Goal: Task Accomplishment & Management: Use online tool/utility

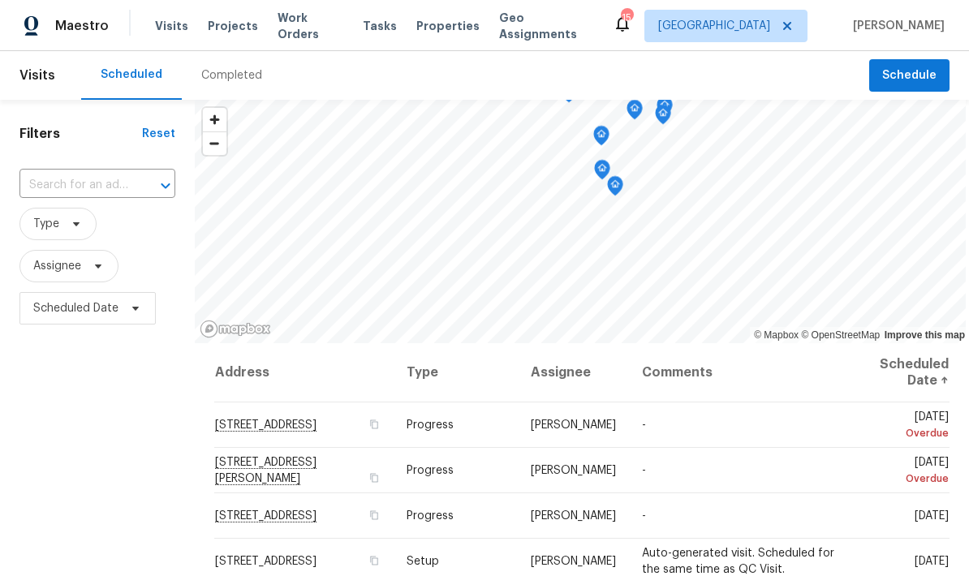
scroll to position [-4, 0]
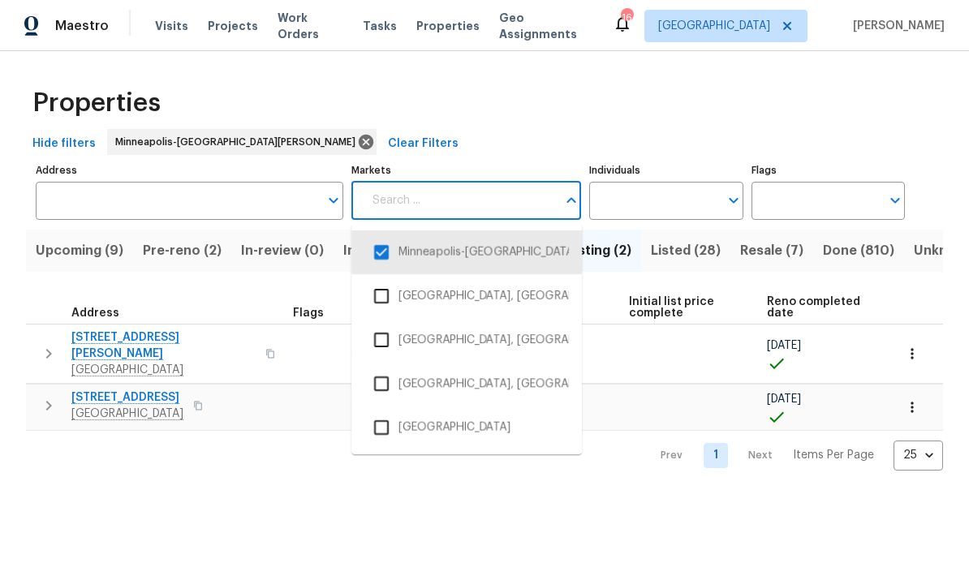
click at [260, 497] on html "Maestro Visits Projects Work Orders Tasks Properties Geo Assignments 16 Minneap…" at bounding box center [484, 248] width 969 height 497
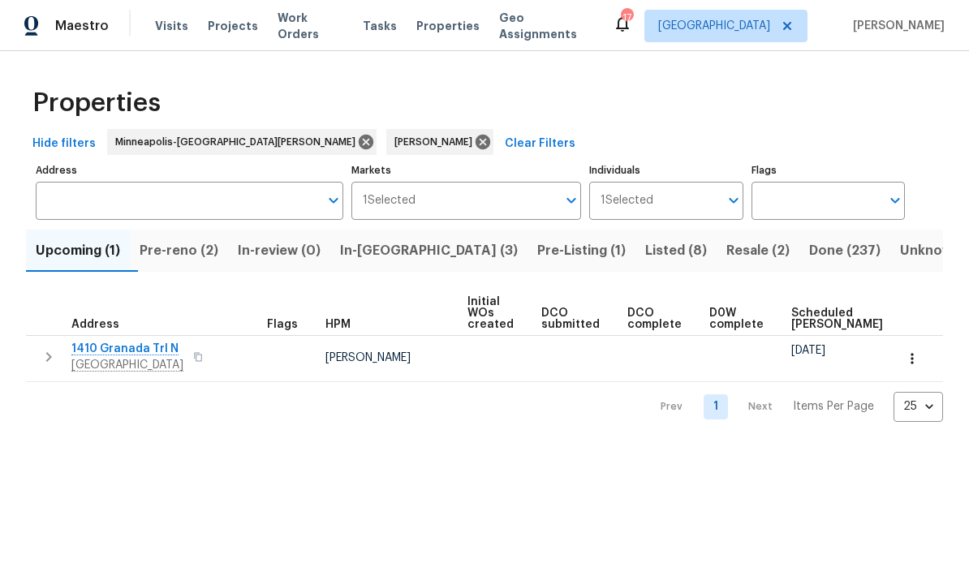
click at [419, 257] on span "In-reno (3)" at bounding box center [429, 250] width 178 height 23
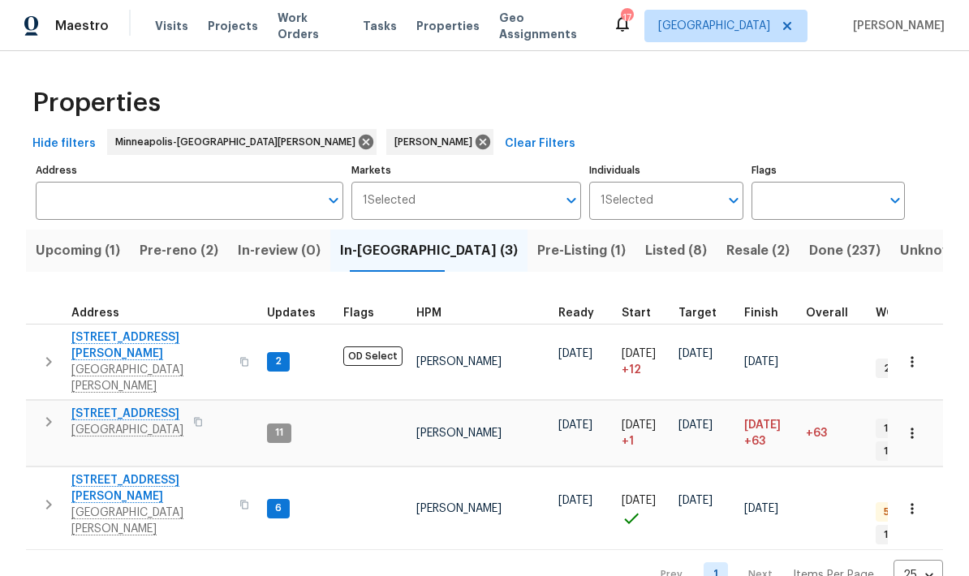
click at [285, 247] on span "In-review (0)" at bounding box center [279, 250] width 83 height 23
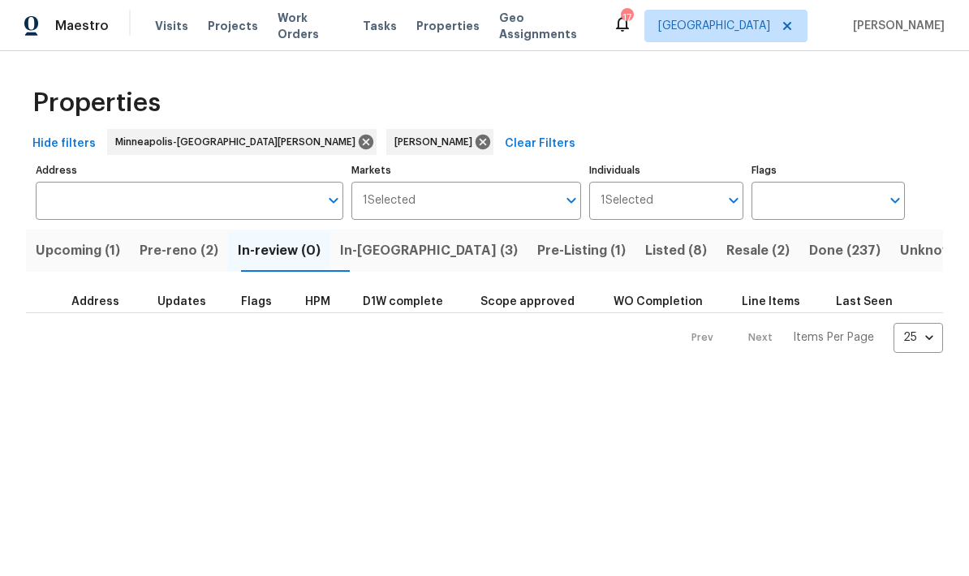
click at [210, 242] on span "Pre-reno (2)" at bounding box center [179, 250] width 79 height 23
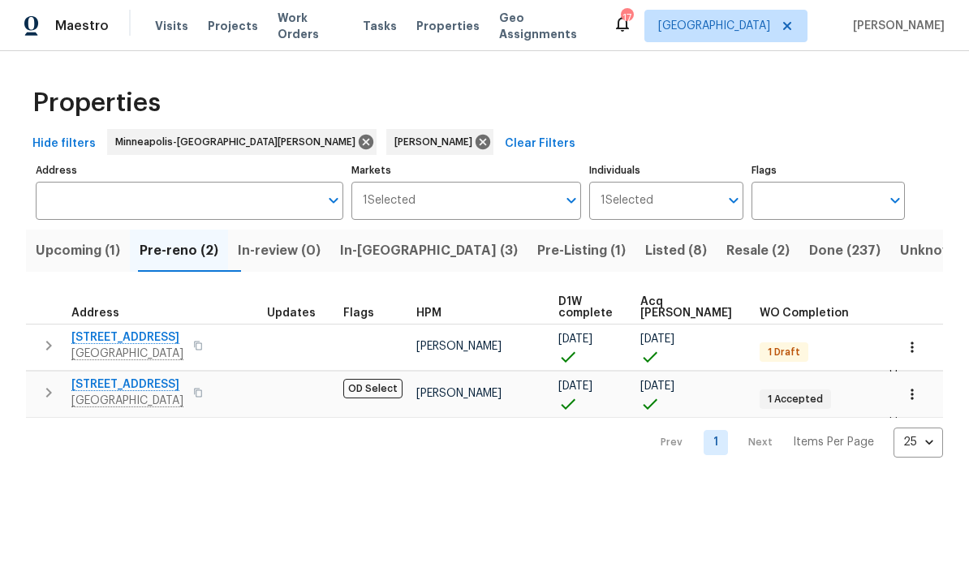
click at [103, 235] on button "Upcoming (1)" at bounding box center [78, 251] width 104 height 42
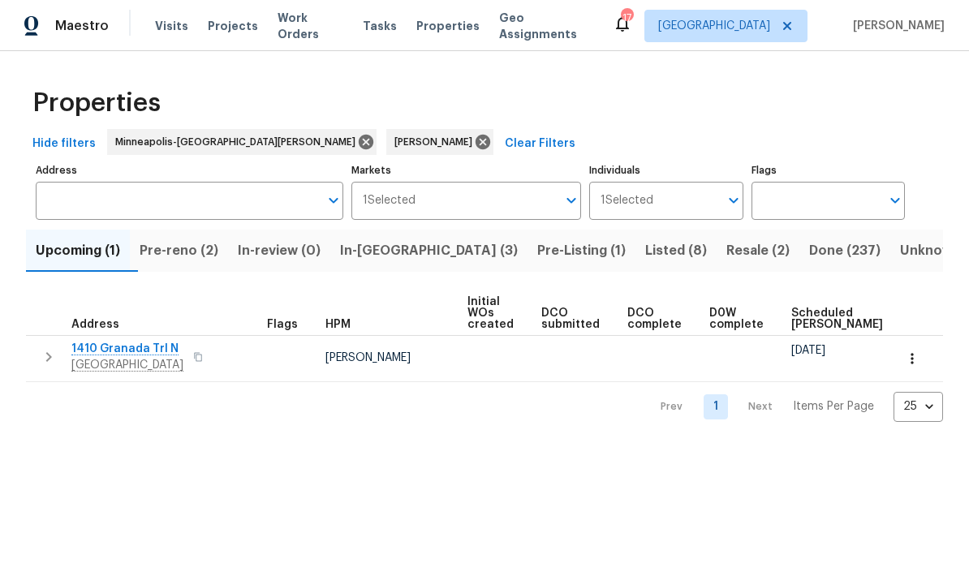
click at [211, 255] on span "Pre-reno (2)" at bounding box center [179, 250] width 79 height 23
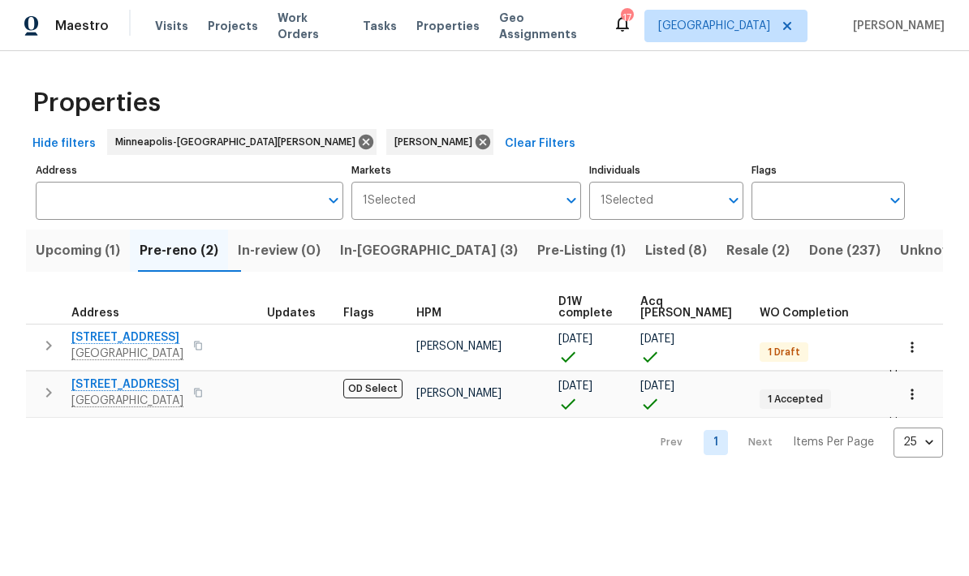
click at [203, 347] on icon "button" at bounding box center [198, 346] width 10 height 10
click at [201, 342] on icon "button" at bounding box center [198, 346] width 10 height 10
click at [370, 250] on span "In-reno (3)" at bounding box center [429, 250] width 178 height 23
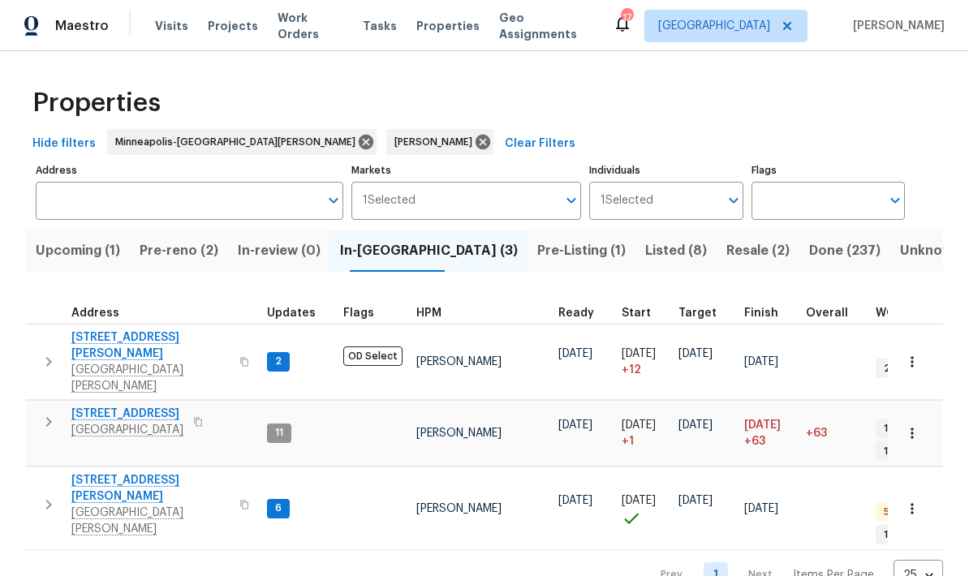
click at [537, 248] on span "Pre-Listing (1)" at bounding box center [581, 250] width 88 height 23
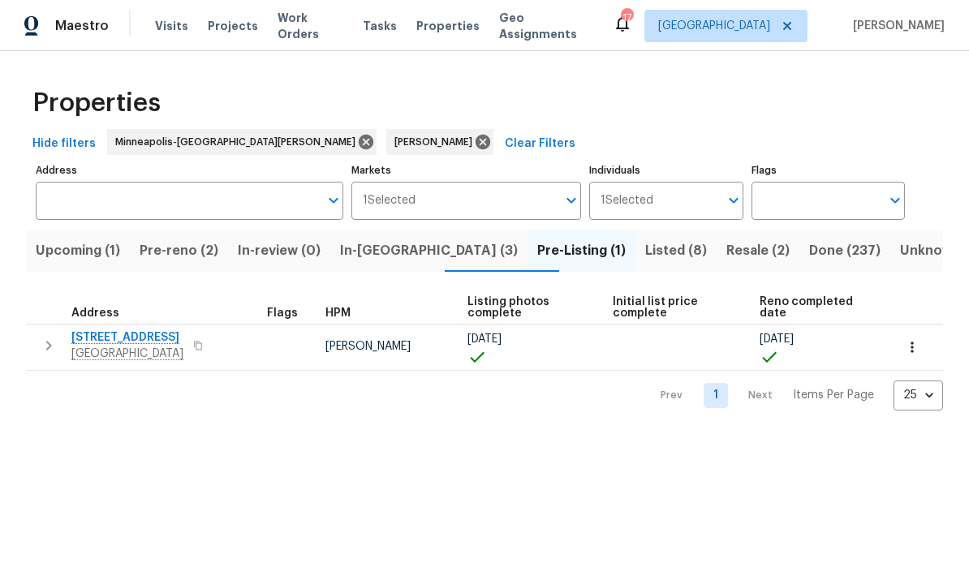
click at [111, 333] on span "7866 31st St N" at bounding box center [127, 337] width 112 height 16
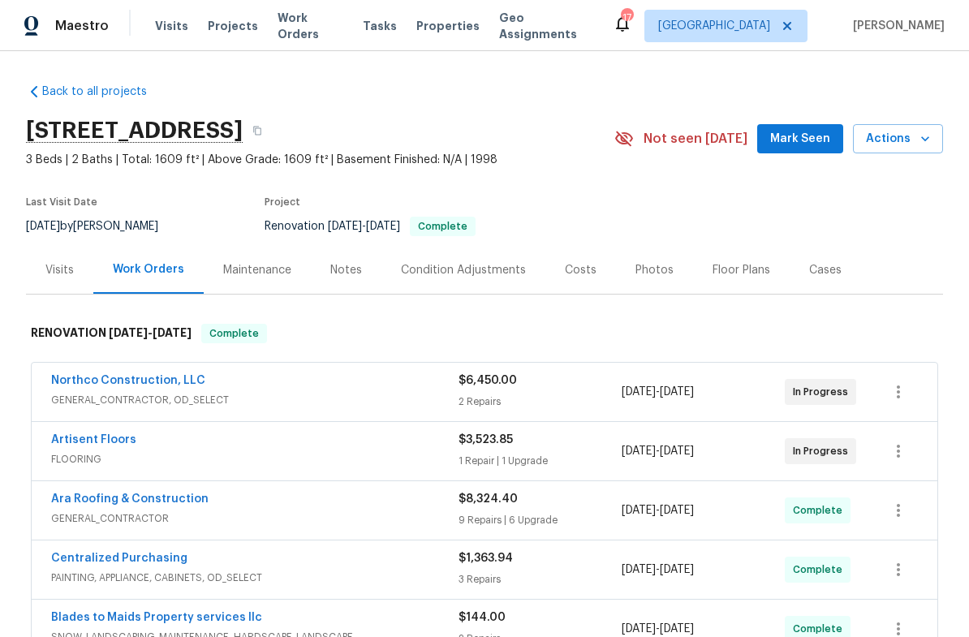
click at [666, 265] on div "Photos" at bounding box center [654, 270] width 77 height 48
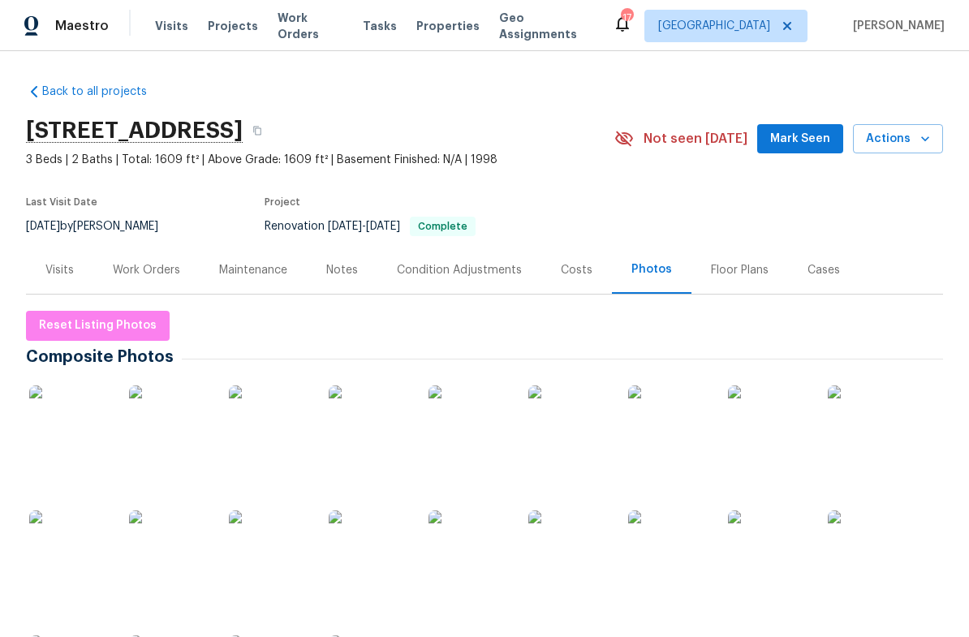
click at [80, 444] on img at bounding box center [69, 425] width 81 height 81
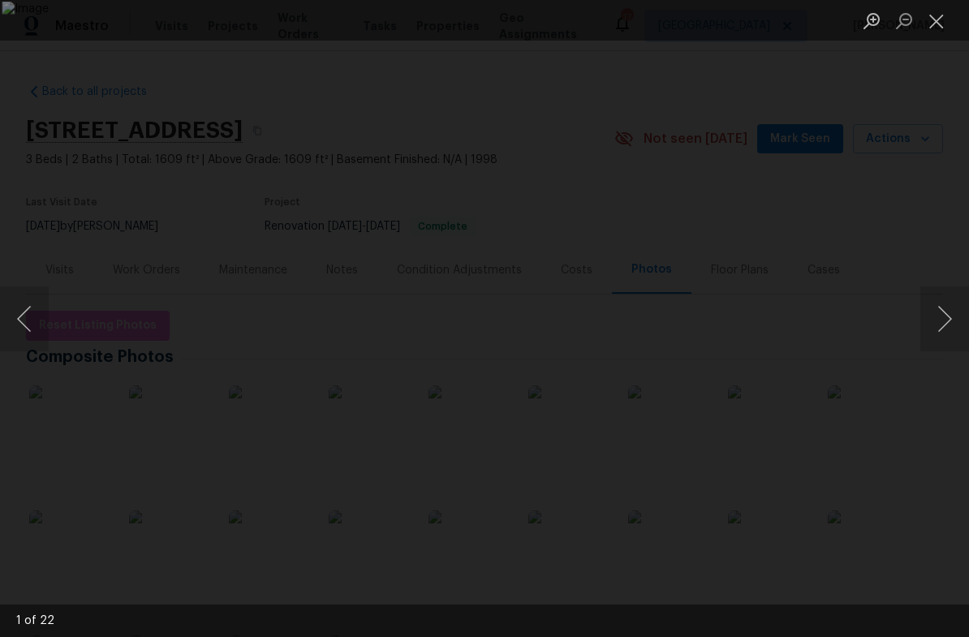
click at [947, 329] on button "Next image" at bounding box center [944, 318] width 49 height 65
click at [943, 321] on button "Next image" at bounding box center [944, 318] width 49 height 65
click at [947, 318] on button "Next image" at bounding box center [944, 318] width 49 height 65
click at [941, 324] on button "Next image" at bounding box center [944, 318] width 49 height 65
click at [946, 320] on button "Next image" at bounding box center [944, 318] width 49 height 65
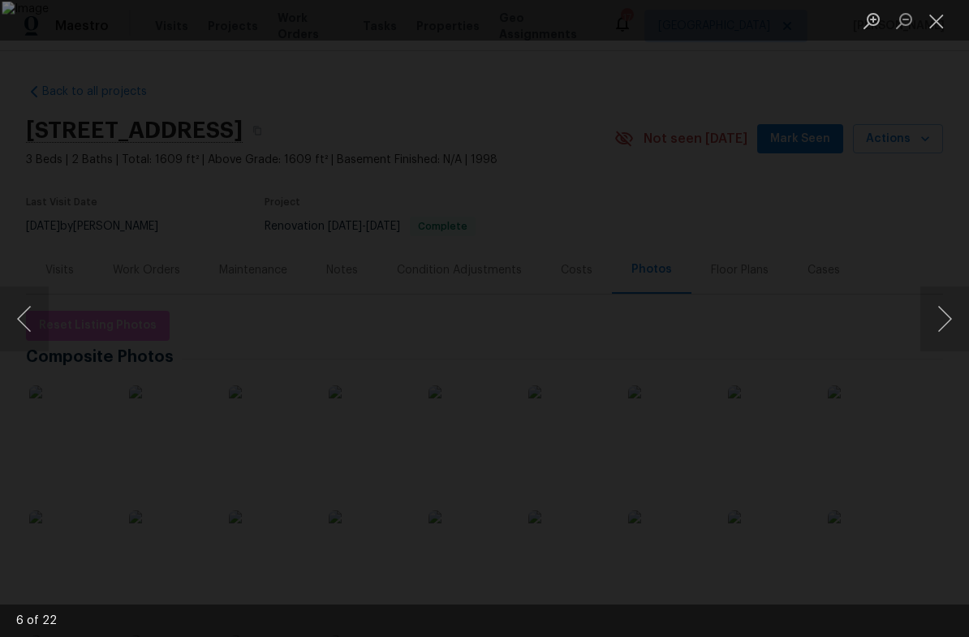
click at [22, 319] on button "Previous image" at bounding box center [24, 318] width 49 height 65
click at [947, 316] on button "Next image" at bounding box center [944, 318] width 49 height 65
click at [943, 324] on button "Next image" at bounding box center [944, 318] width 49 height 65
click at [947, 310] on button "Next image" at bounding box center [944, 318] width 49 height 65
click at [944, 316] on button "Next image" at bounding box center [944, 318] width 49 height 65
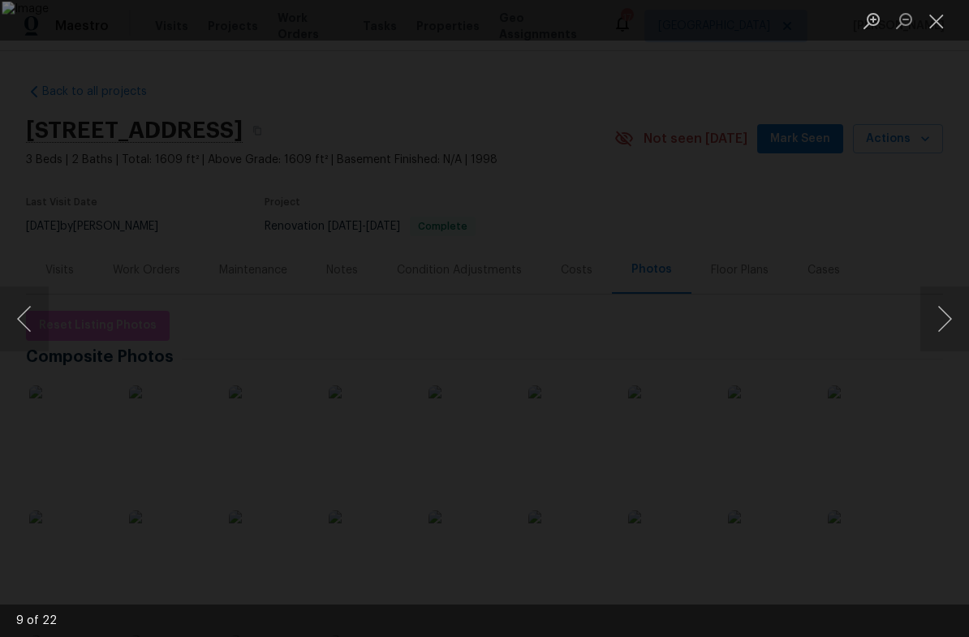
click at [945, 313] on button "Next image" at bounding box center [944, 318] width 49 height 65
click at [943, 313] on button "Next image" at bounding box center [944, 318] width 49 height 65
click at [942, 314] on button "Next image" at bounding box center [944, 318] width 49 height 65
click at [943, 312] on button "Next image" at bounding box center [944, 318] width 49 height 65
click at [943, 308] on button "Next image" at bounding box center [944, 318] width 49 height 65
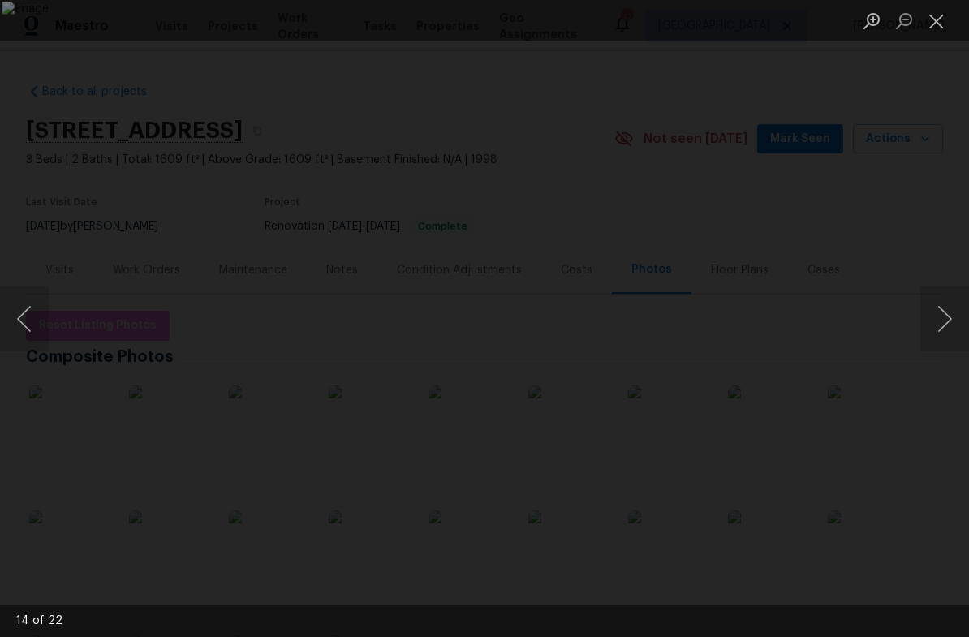
click at [946, 321] on button "Next image" at bounding box center [944, 318] width 49 height 65
click at [937, 328] on button "Next image" at bounding box center [944, 318] width 49 height 65
click at [944, 323] on button "Next image" at bounding box center [944, 318] width 49 height 65
click at [944, 322] on button "Next image" at bounding box center [944, 318] width 49 height 65
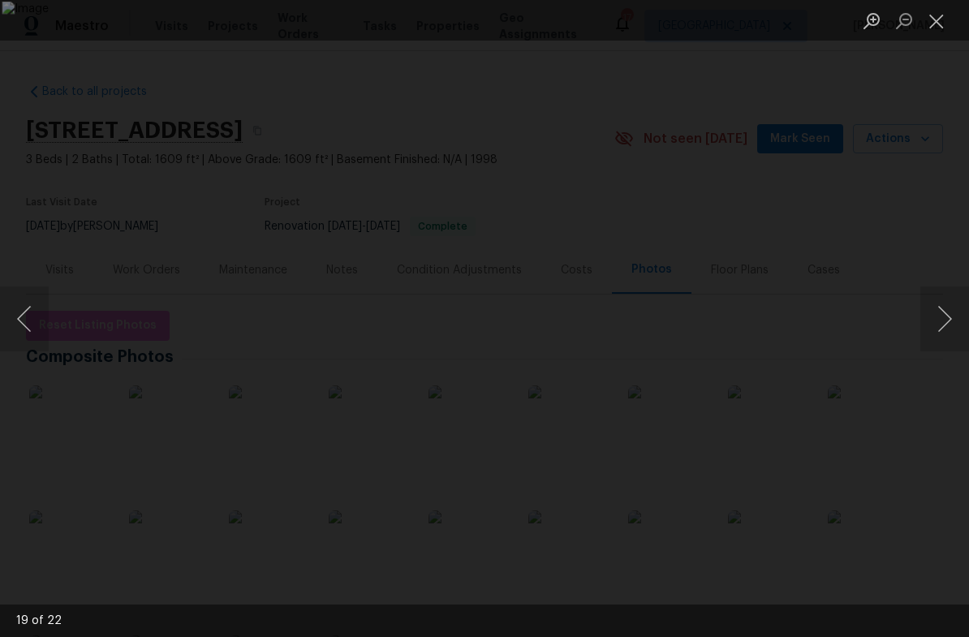
click at [945, 323] on button "Next image" at bounding box center [944, 318] width 49 height 65
click at [944, 324] on button "Next image" at bounding box center [944, 318] width 49 height 65
click at [944, 321] on button "Next image" at bounding box center [944, 318] width 49 height 65
click at [938, 325] on button "Next image" at bounding box center [944, 318] width 49 height 65
click at [944, 323] on button "Next image" at bounding box center [944, 318] width 49 height 65
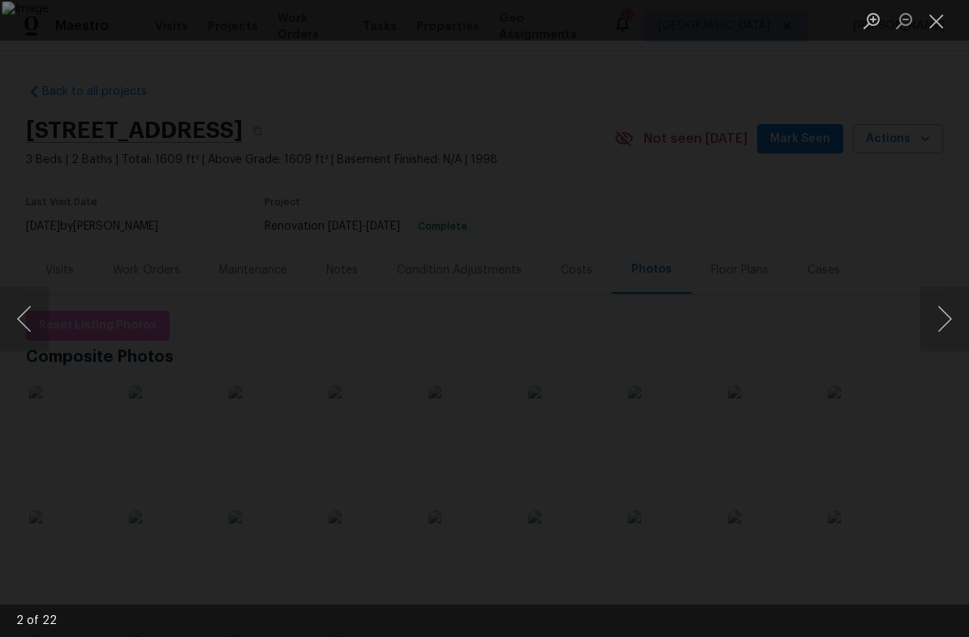
click at [945, 321] on button "Next image" at bounding box center [944, 318] width 49 height 65
click at [944, 323] on button "Next image" at bounding box center [944, 318] width 49 height 65
click at [942, 325] on button "Next image" at bounding box center [944, 318] width 49 height 65
click at [40, 325] on button "Previous image" at bounding box center [24, 318] width 49 height 65
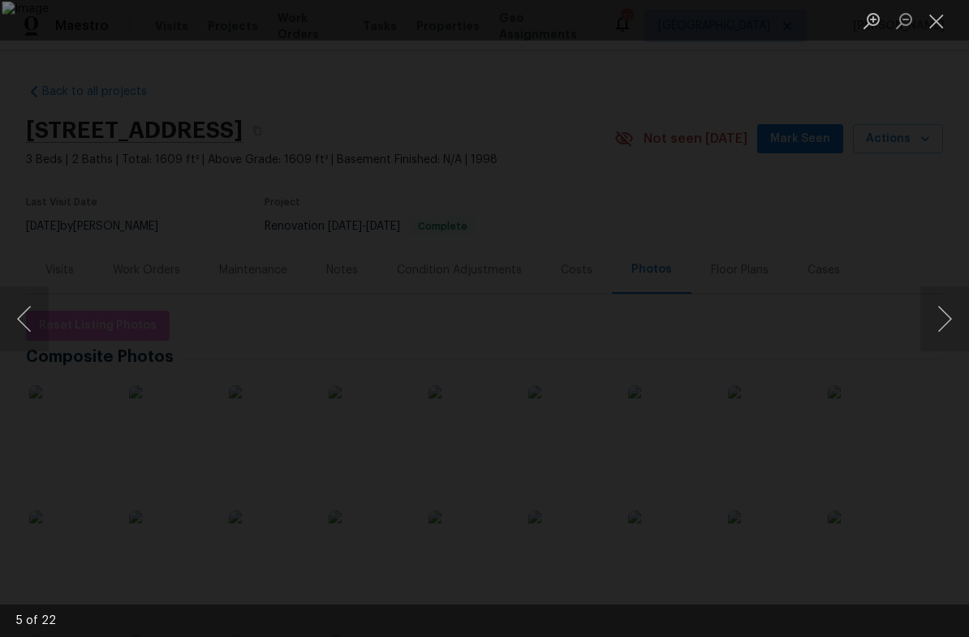
click at [941, 323] on button "Next image" at bounding box center [944, 318] width 49 height 65
click at [944, 321] on button "Next image" at bounding box center [944, 318] width 49 height 65
click at [948, 323] on button "Next image" at bounding box center [944, 318] width 49 height 65
click at [936, 28] on button "Close lightbox" at bounding box center [936, 20] width 32 height 28
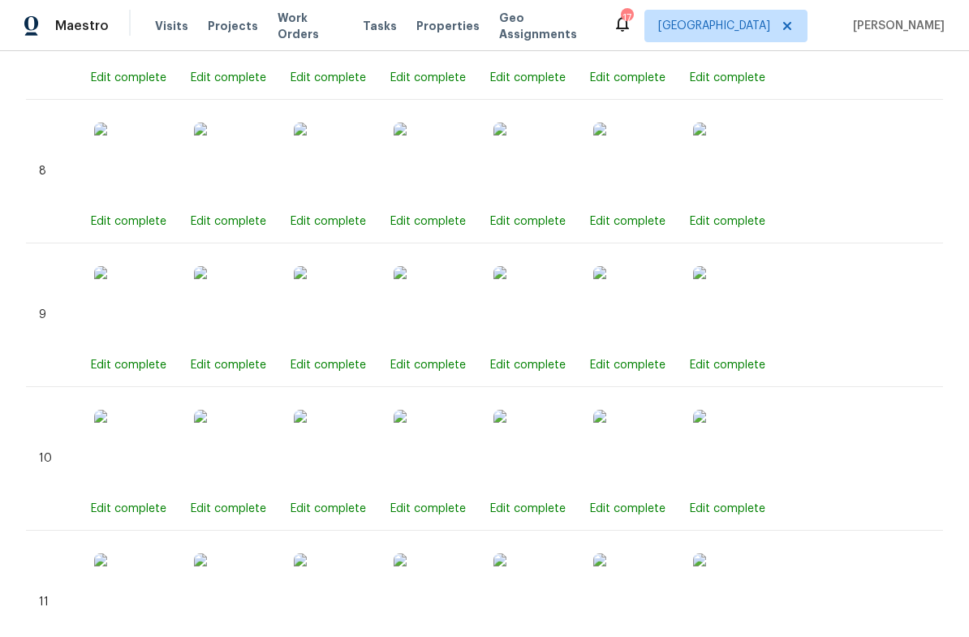
scroll to position [1918, 0]
click at [563, 153] on img at bounding box center [533, 162] width 81 height 81
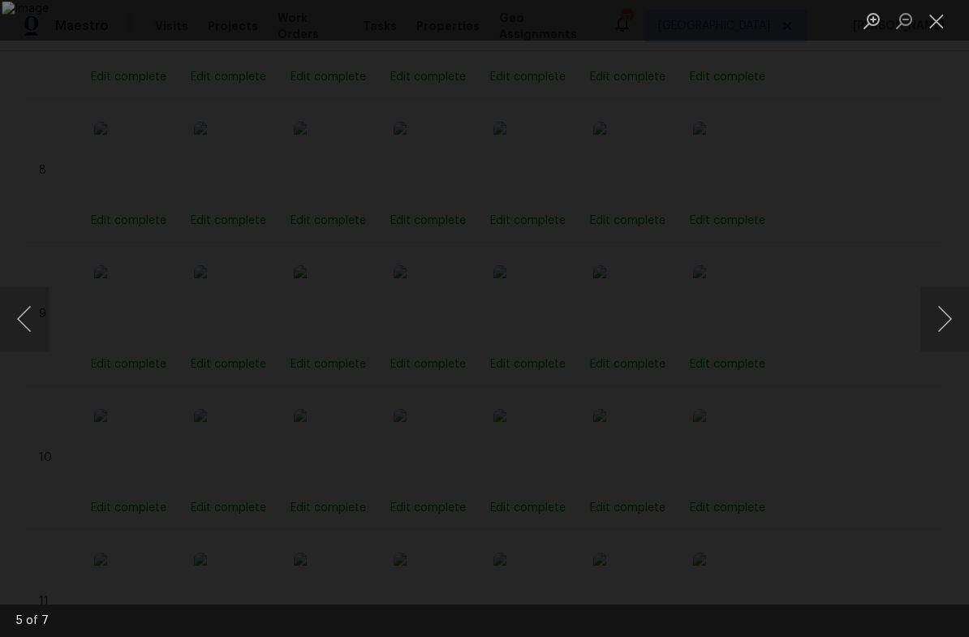
click at [944, 24] on button "Close lightbox" at bounding box center [936, 20] width 32 height 28
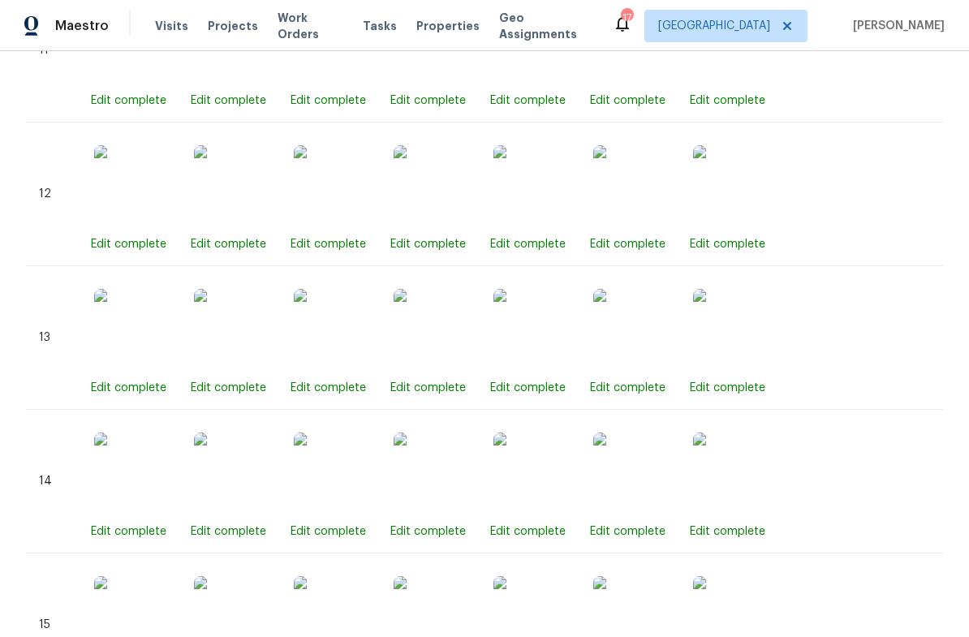
scroll to position [2468, 0]
click at [469, 488] on img at bounding box center [434, 473] width 81 height 81
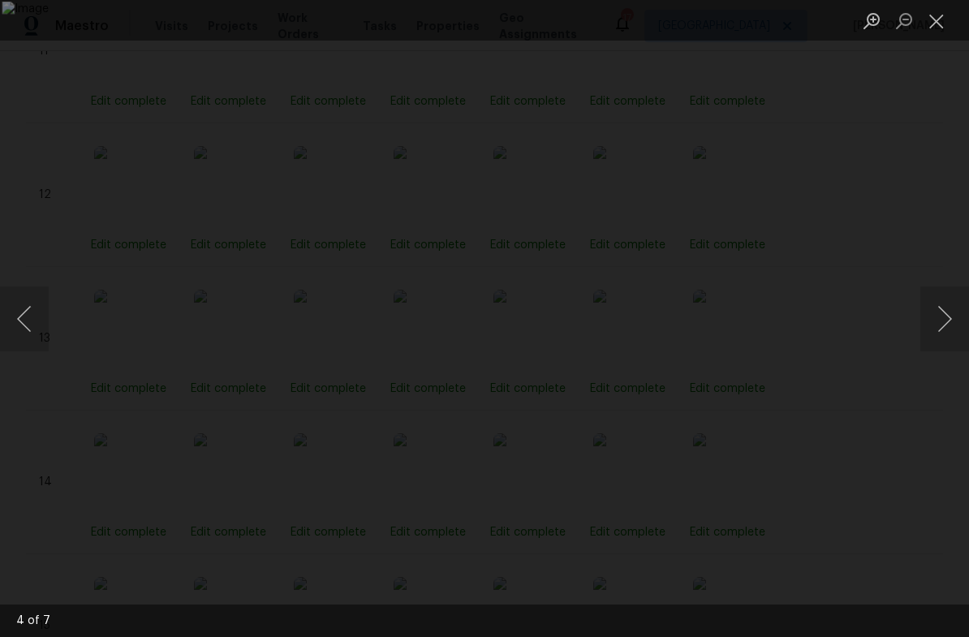
click at [945, 20] on button "Close lightbox" at bounding box center [936, 20] width 32 height 28
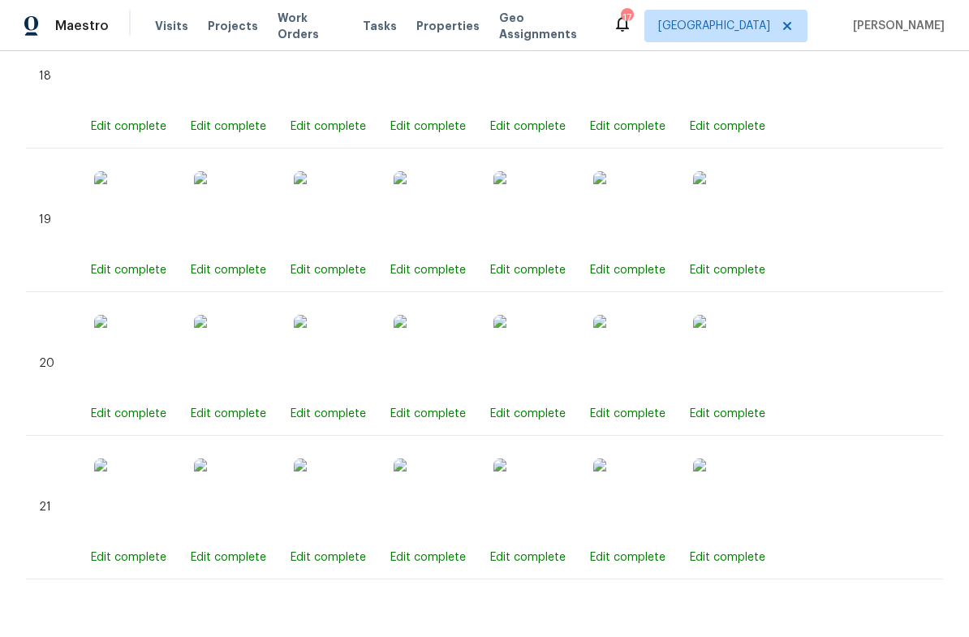
scroll to position [3448, 0]
click at [441, 232] on img at bounding box center [434, 212] width 81 height 81
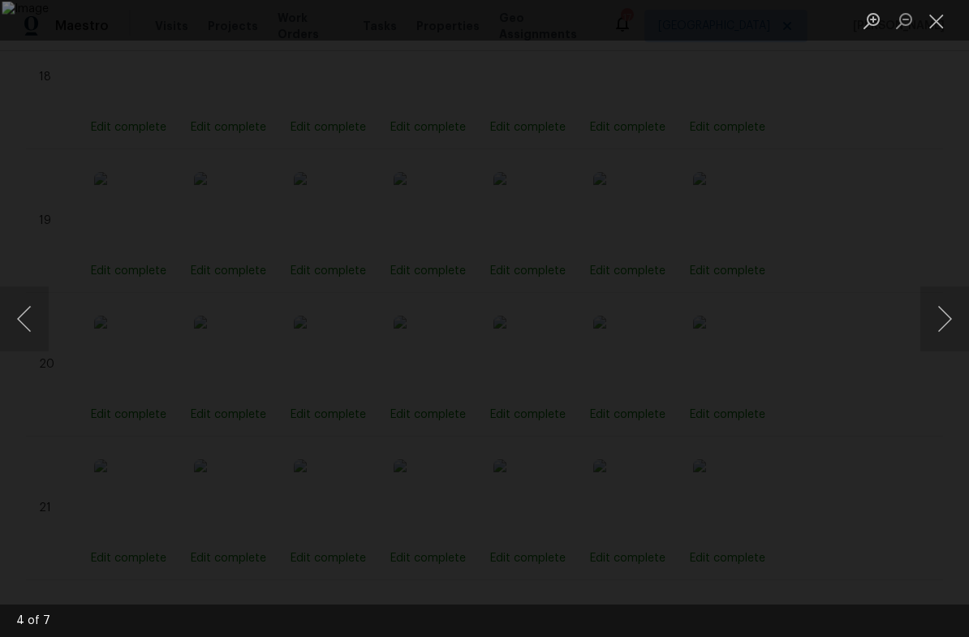
click at [941, 30] on button "Close lightbox" at bounding box center [936, 20] width 32 height 28
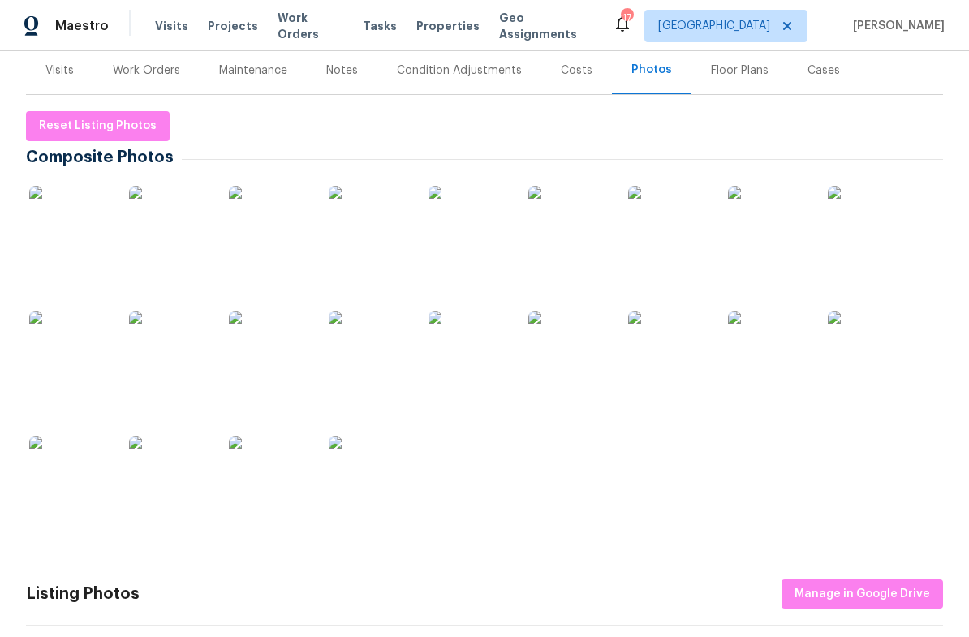
scroll to position [226, 0]
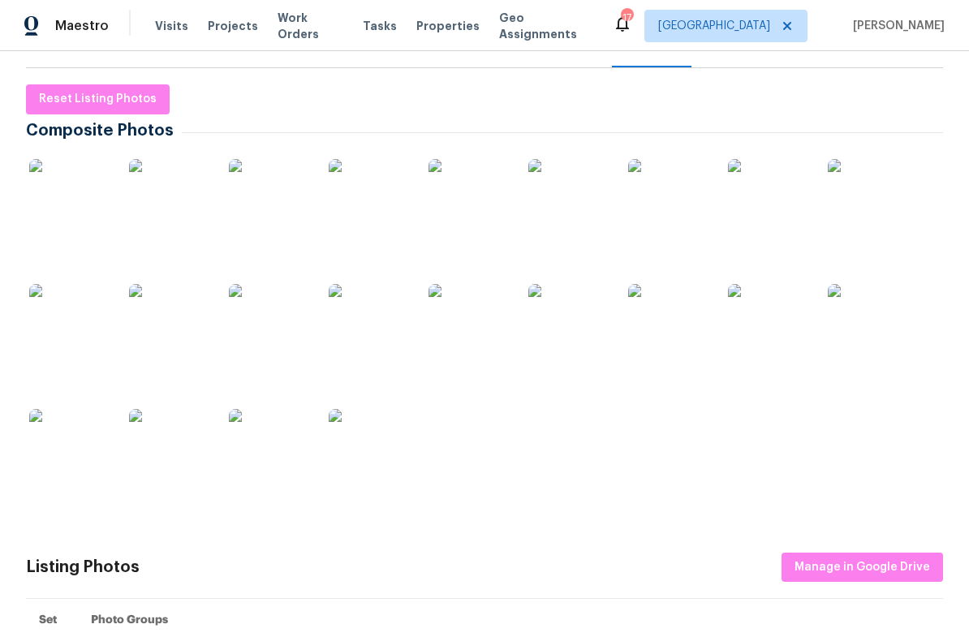
click at [80, 455] on img at bounding box center [69, 449] width 81 height 81
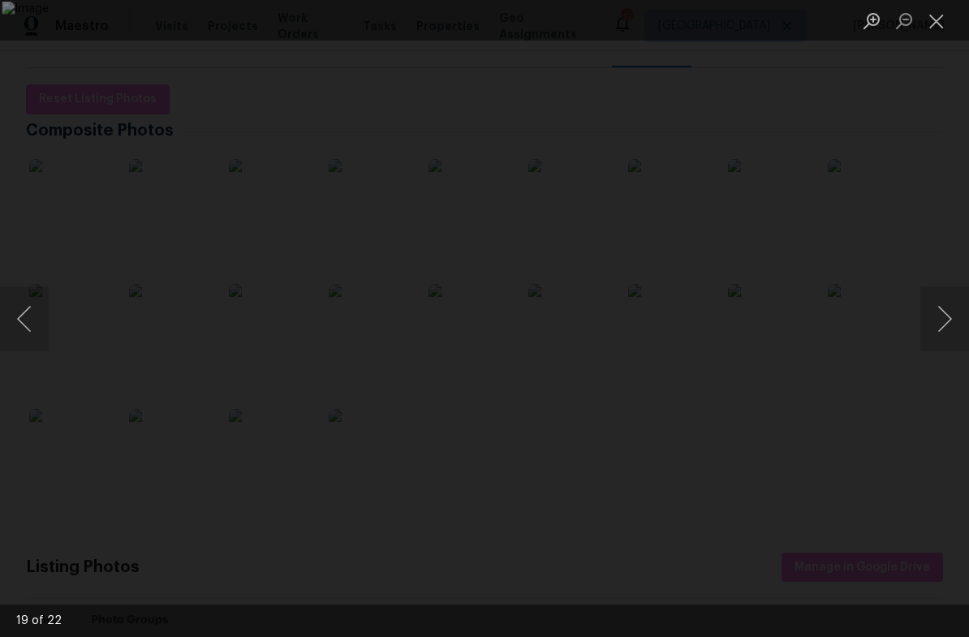
click at [940, 15] on button "Close lightbox" at bounding box center [936, 20] width 32 height 28
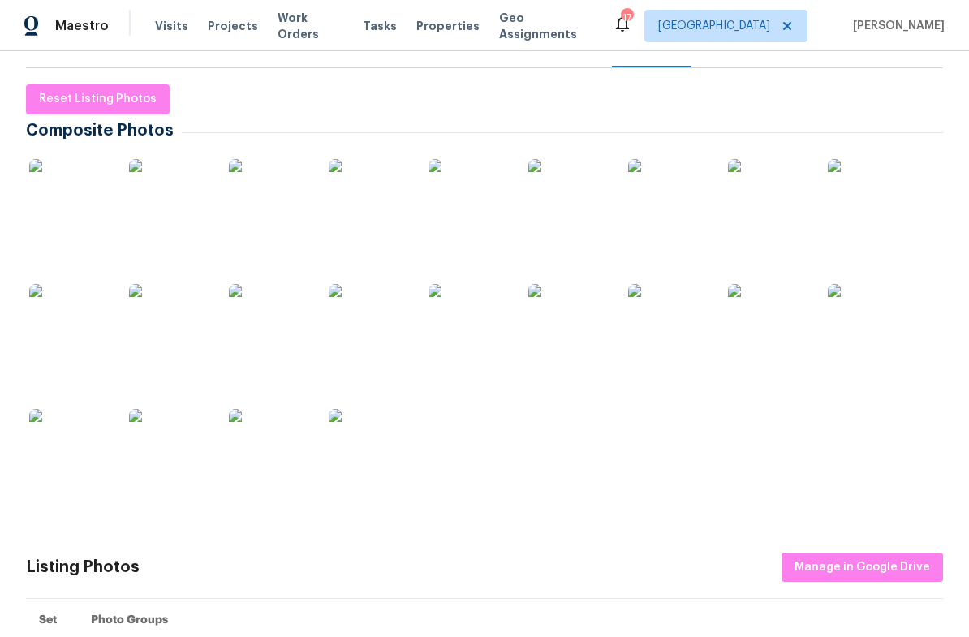
click at [71, 475] on img at bounding box center [69, 449] width 81 height 81
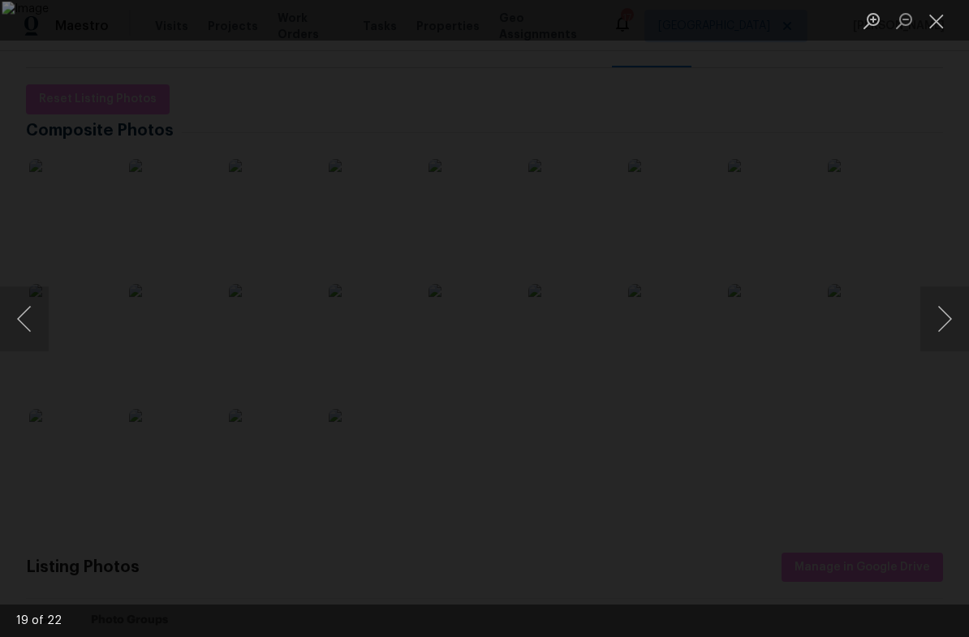
click at [810, 329] on img "Lightbox" at bounding box center [484, 319] width 965 height 635
click at [798, 325] on img "Lightbox" at bounding box center [484, 319] width 965 height 635
click at [944, 322] on button "Next image" at bounding box center [944, 318] width 49 height 65
click at [950, 314] on button "Next image" at bounding box center [944, 318] width 49 height 65
click at [945, 321] on button "Next image" at bounding box center [944, 318] width 49 height 65
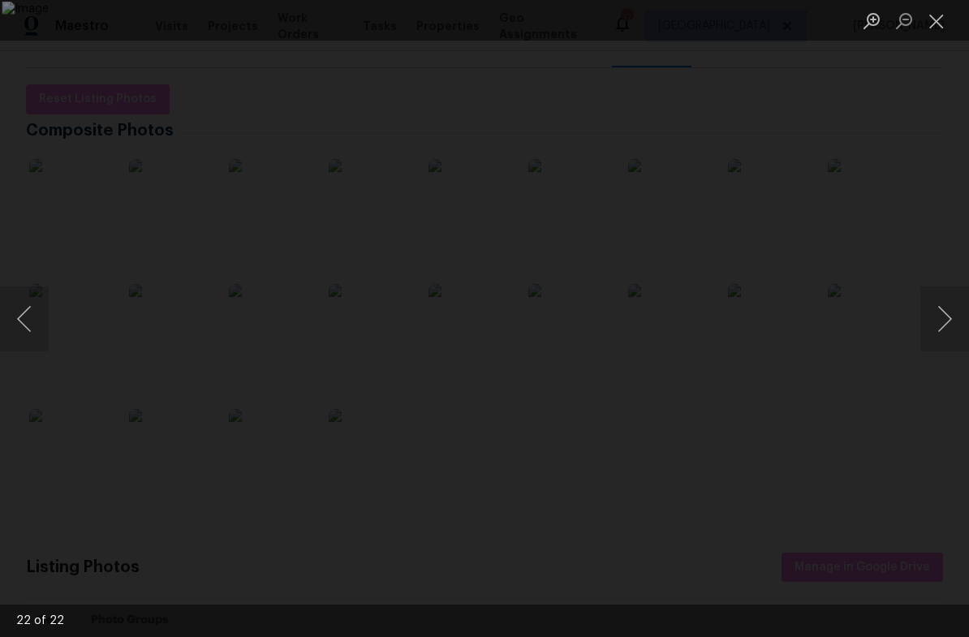
click at [949, 319] on button "Next image" at bounding box center [944, 318] width 49 height 65
click at [949, 317] on button "Next image" at bounding box center [944, 318] width 49 height 65
click at [949, 318] on button "Next image" at bounding box center [944, 318] width 49 height 65
click at [949, 316] on button "Next image" at bounding box center [944, 318] width 49 height 65
click at [948, 316] on button "Next image" at bounding box center [944, 318] width 49 height 65
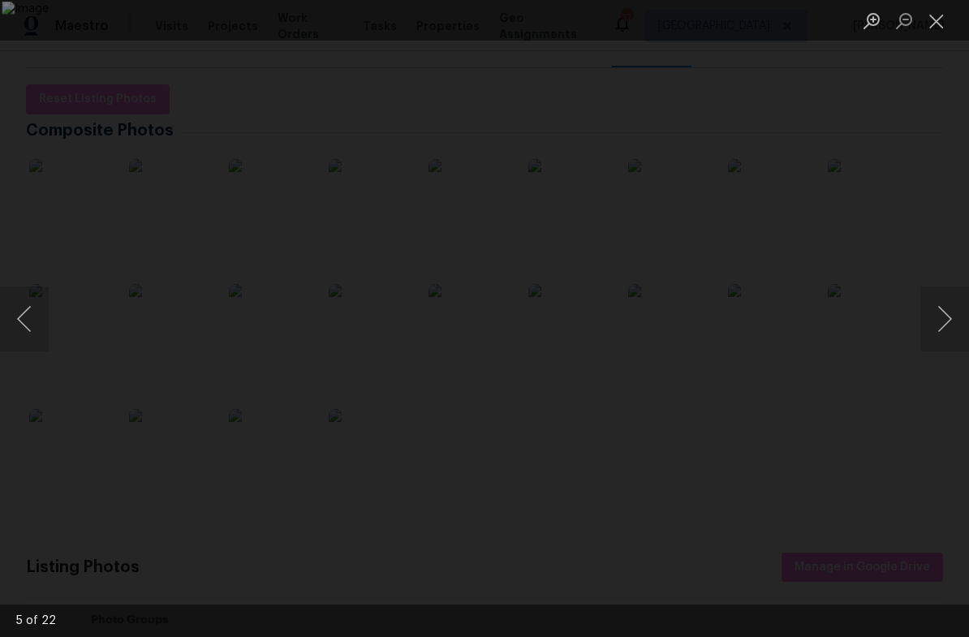
click at [939, 24] on button "Close lightbox" at bounding box center [936, 20] width 32 height 28
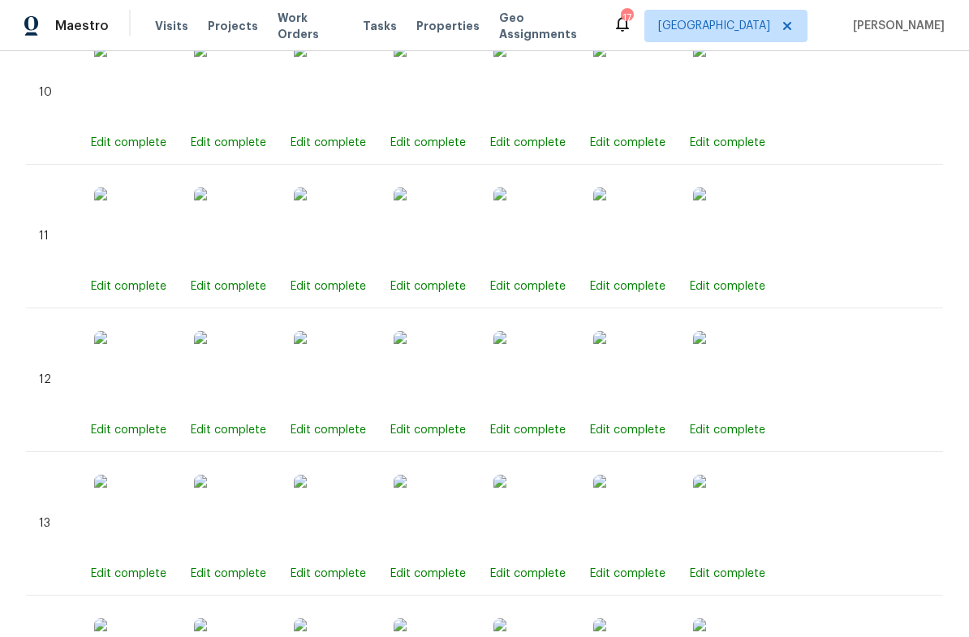
scroll to position [2287, 0]
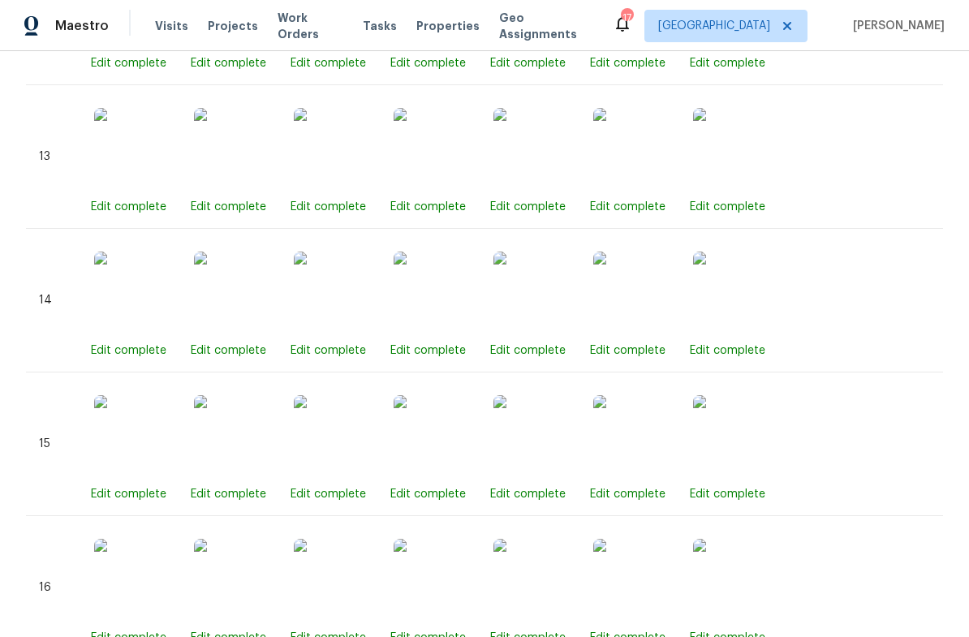
click at [882, 345] on div "Edit complete Edit complete Edit complete Edit complete Edit complete Edit comp…" at bounding box center [510, 300] width 839 height 117
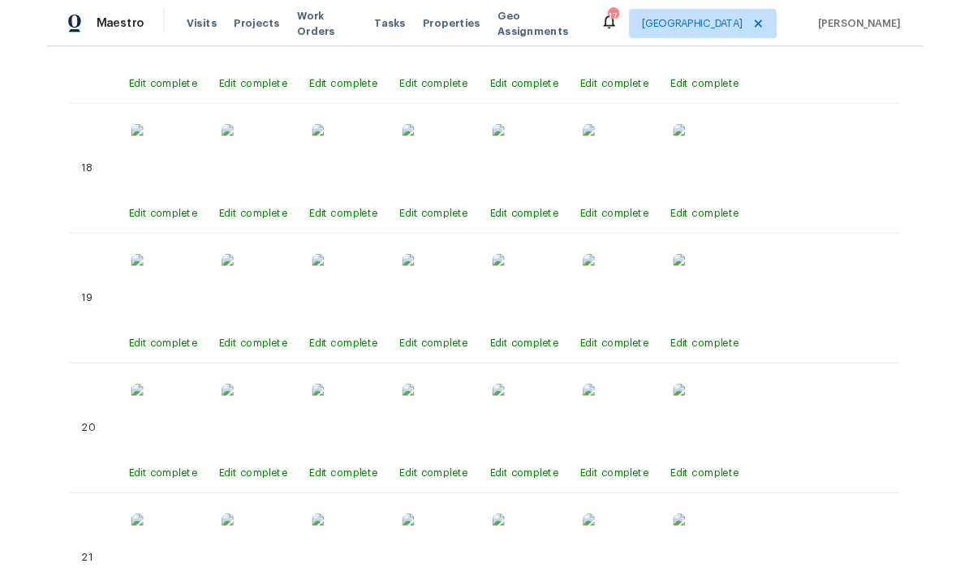
scroll to position [3338, 0]
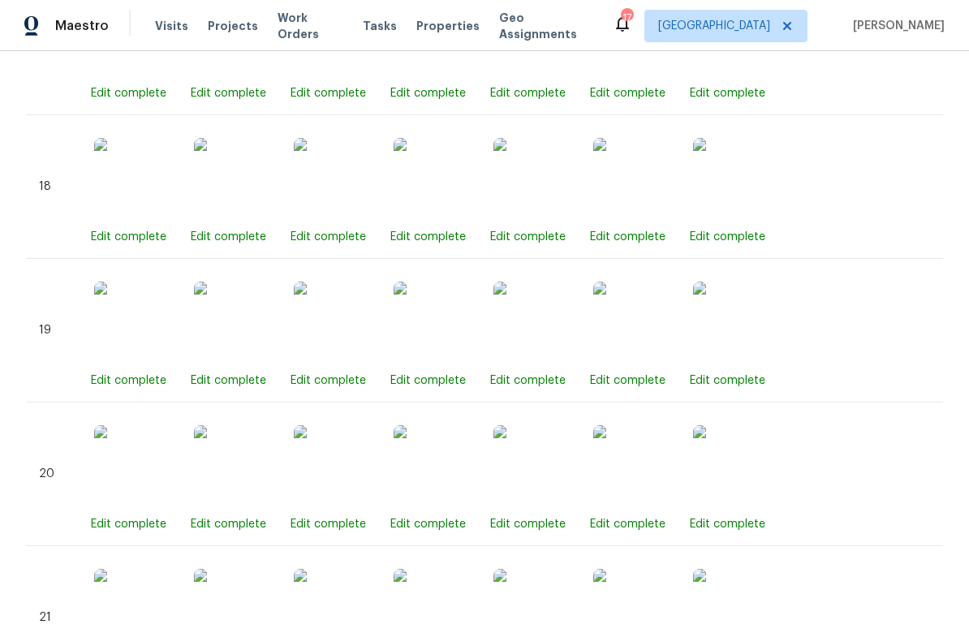
click at [453, 333] on img at bounding box center [434, 322] width 81 height 81
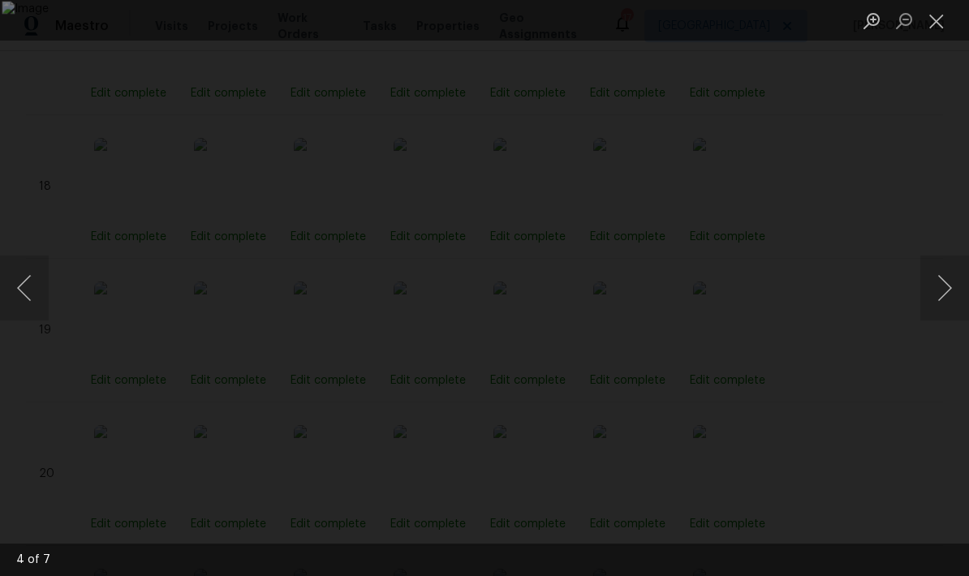
click at [947, 25] on button "Close lightbox" at bounding box center [936, 20] width 32 height 28
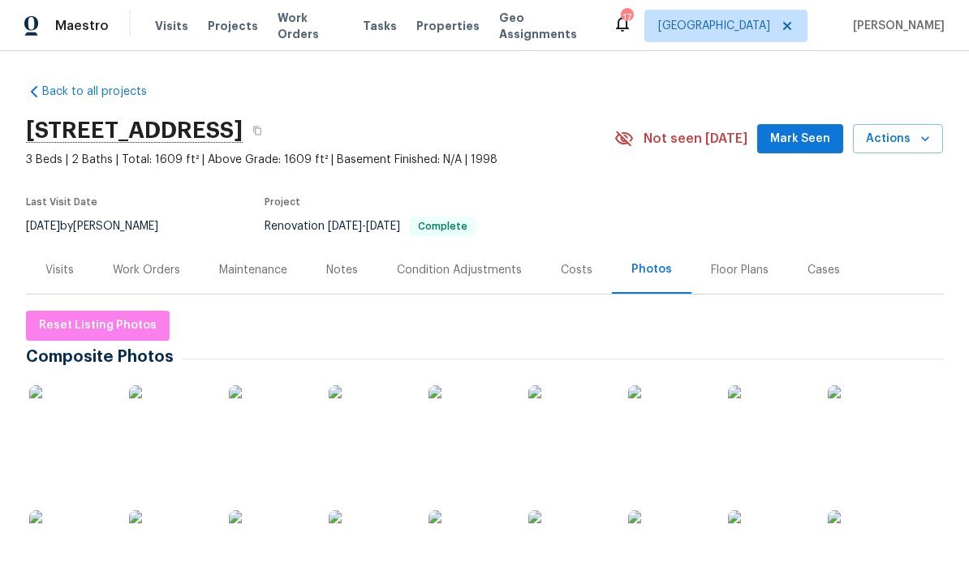
scroll to position [0, 0]
click at [272, 128] on button "button" at bounding box center [257, 130] width 29 height 29
click at [262, 131] on icon "button" at bounding box center [257, 131] width 10 height 10
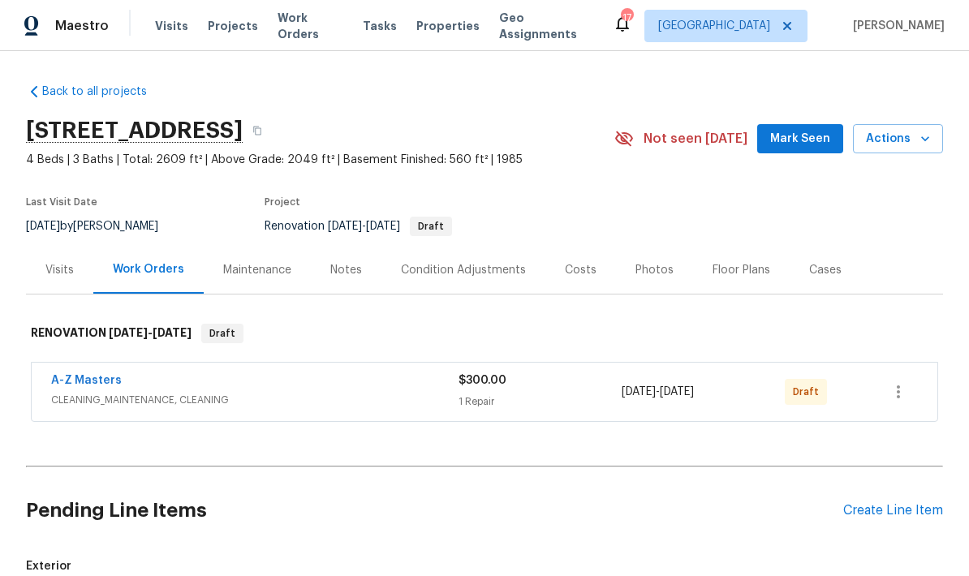
click at [498, 123] on div "[STREET_ADDRESS]" at bounding box center [320, 131] width 588 height 42
click at [272, 125] on button "button" at bounding box center [257, 130] width 29 height 29
click at [912, 390] on button "button" at bounding box center [898, 391] width 39 height 39
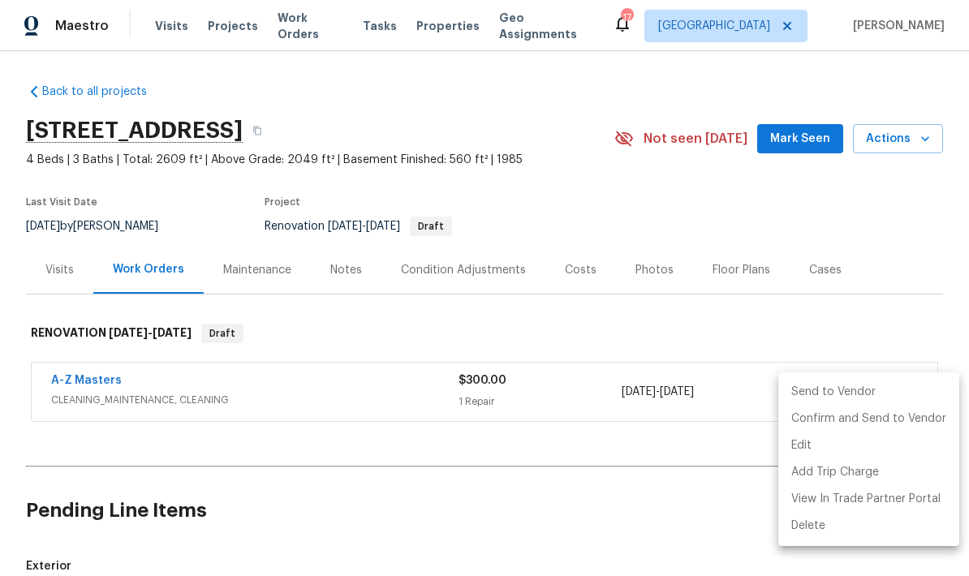
click at [884, 397] on li "Send to Vendor" at bounding box center [868, 392] width 181 height 27
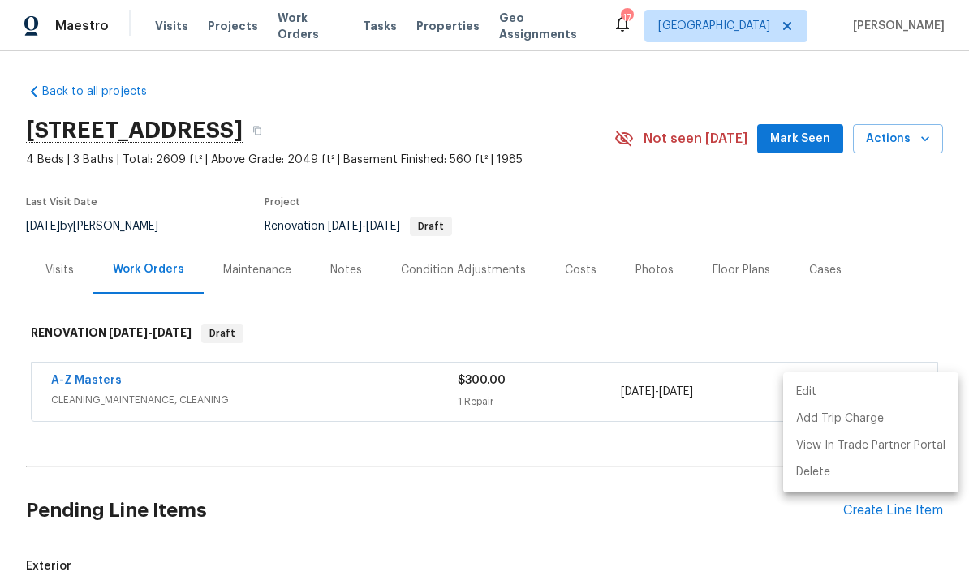
click at [494, 129] on div at bounding box center [484, 288] width 969 height 576
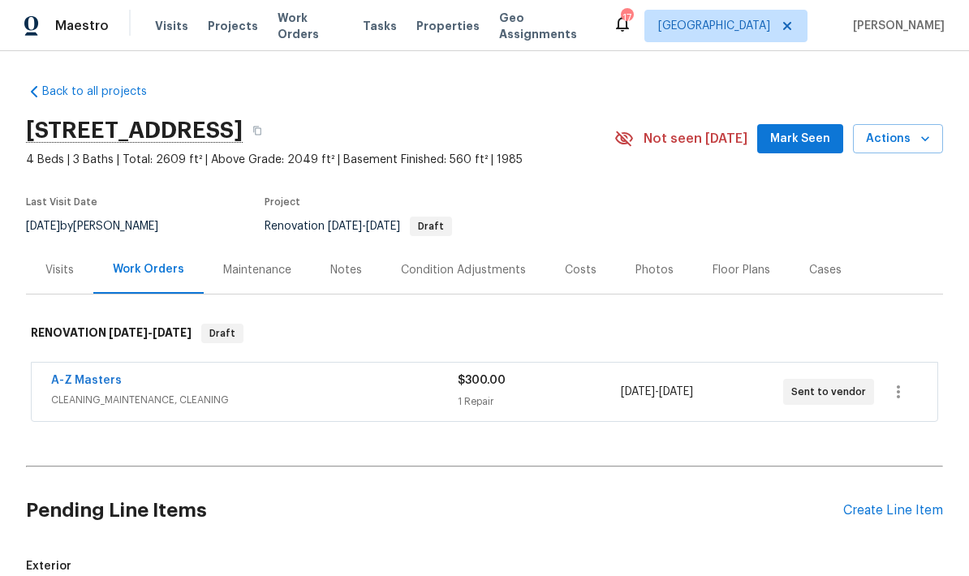
click at [493, 117] on div "[STREET_ADDRESS]" at bounding box center [320, 131] width 588 height 42
click at [272, 136] on button "button" at bounding box center [257, 130] width 29 height 29
